Goal: Task Accomplishment & Management: Use online tool/utility

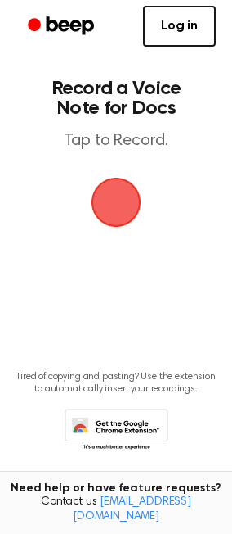
click at [132, 210] on span "button" at bounding box center [116, 202] width 46 height 46
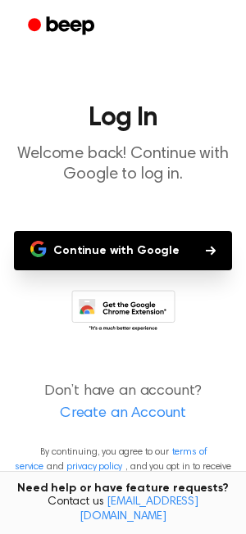
click at [123, 242] on button "Continue with Google" at bounding box center [123, 250] width 218 height 39
click at [137, 252] on button "Continue with Google" at bounding box center [123, 250] width 218 height 39
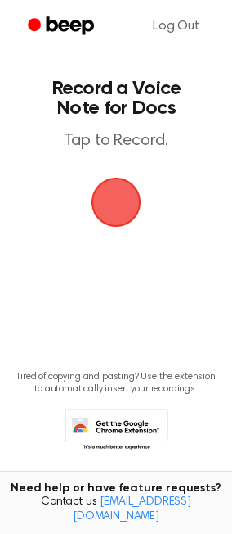
click at [125, 201] on span "button" at bounding box center [116, 202] width 46 height 46
